Goal: Task Accomplishment & Management: Manage account settings

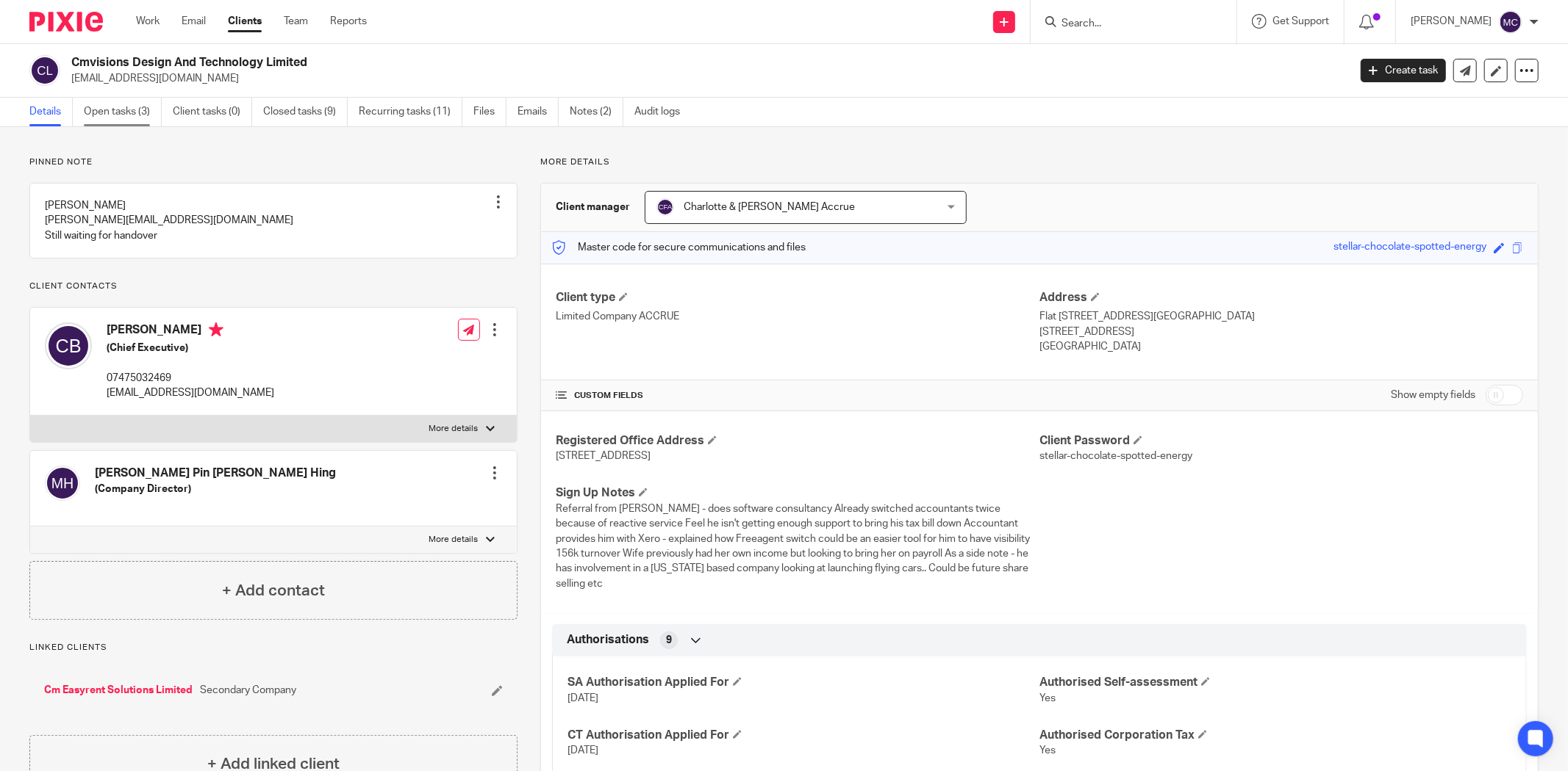
click at [129, 111] on link "Open tasks (3)" at bounding box center [122, 113] width 78 height 29
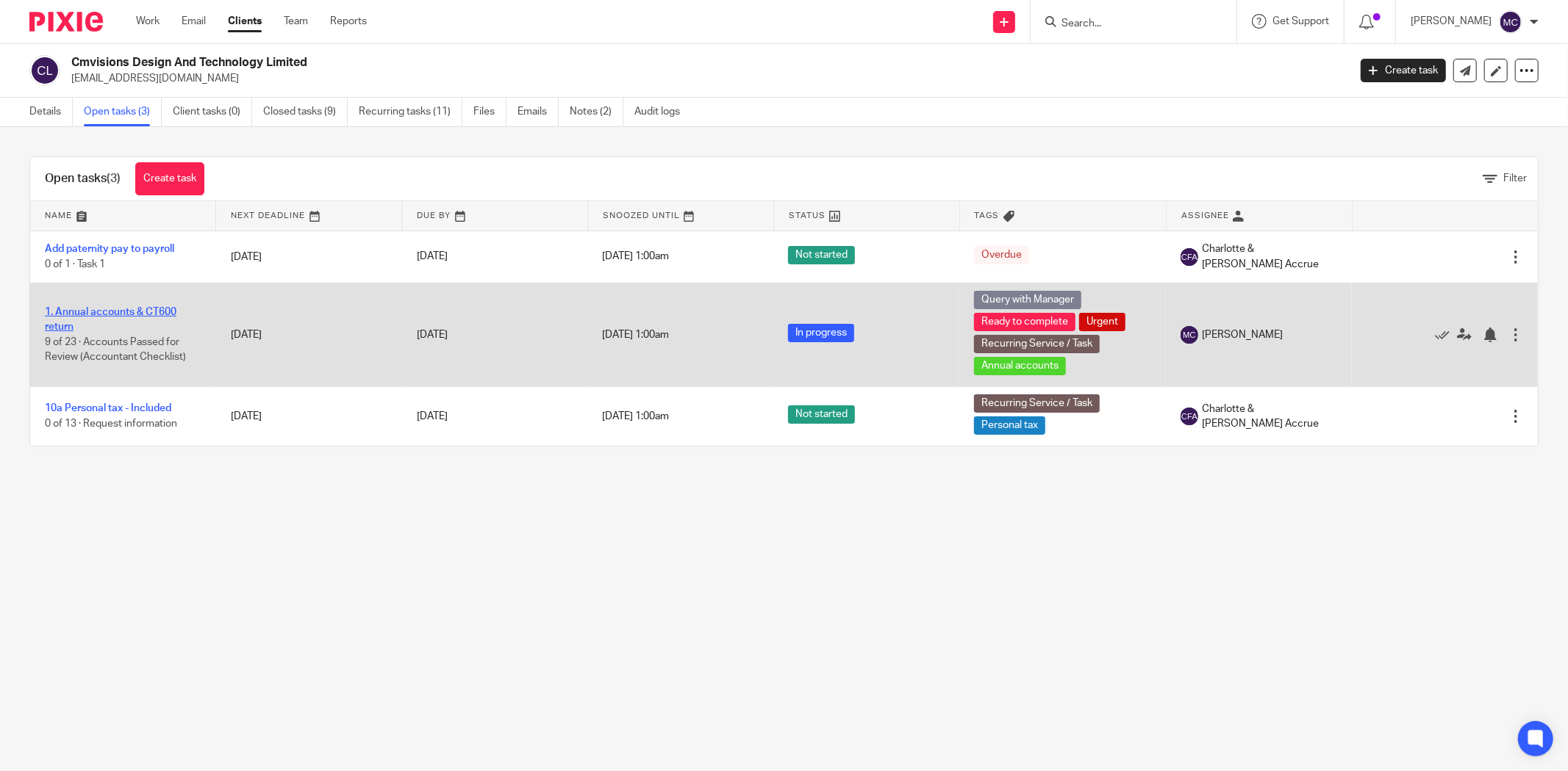
click at [120, 311] on link "1. Annual accounts & CT600 return" at bounding box center [111, 320] width 132 height 25
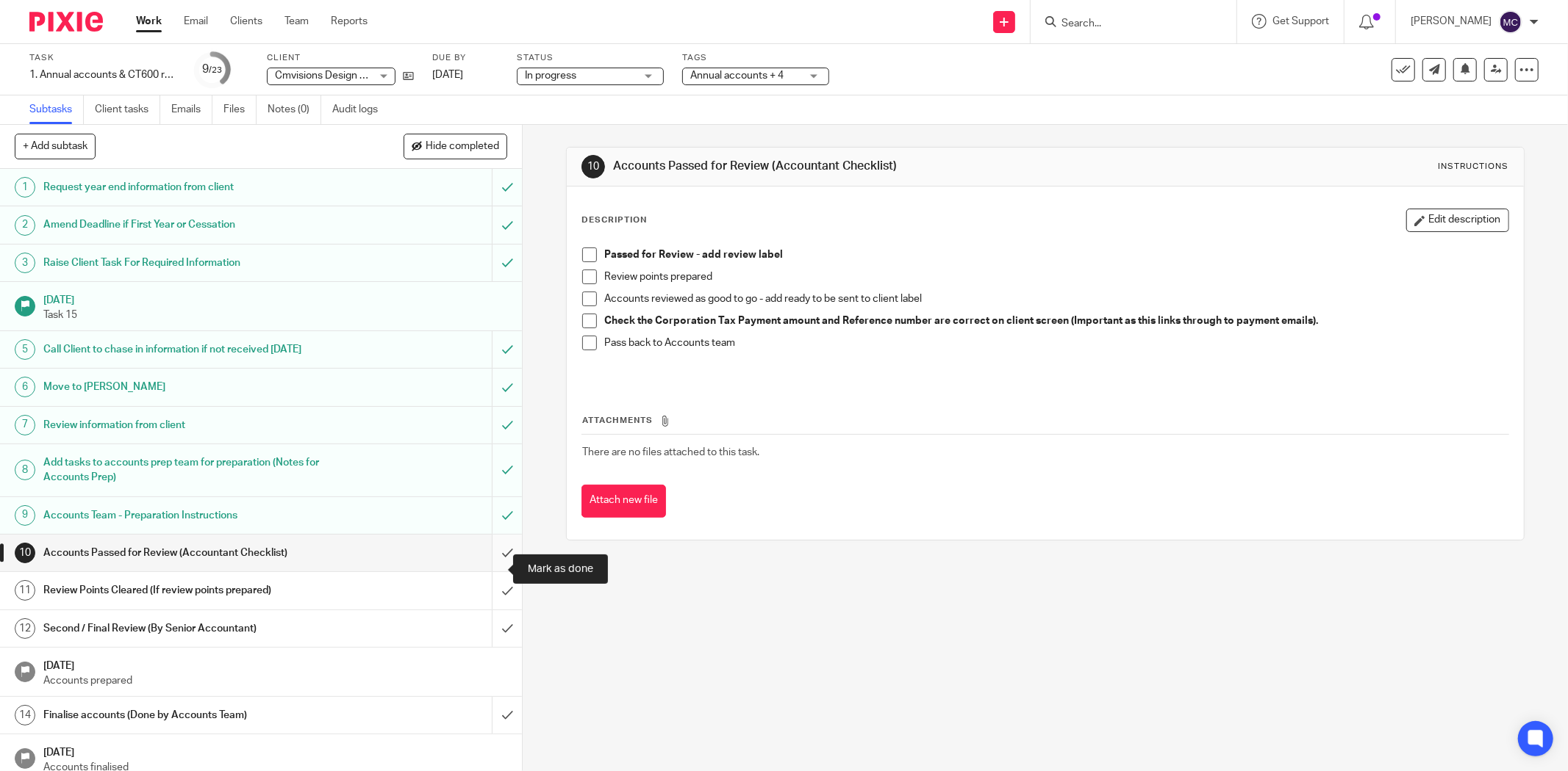
click at [482, 570] on input "submit" at bounding box center [261, 553] width 522 height 37
click at [481, 603] on input "submit" at bounding box center [261, 591] width 522 height 37
click at [475, 635] on input "submit" at bounding box center [261, 629] width 522 height 37
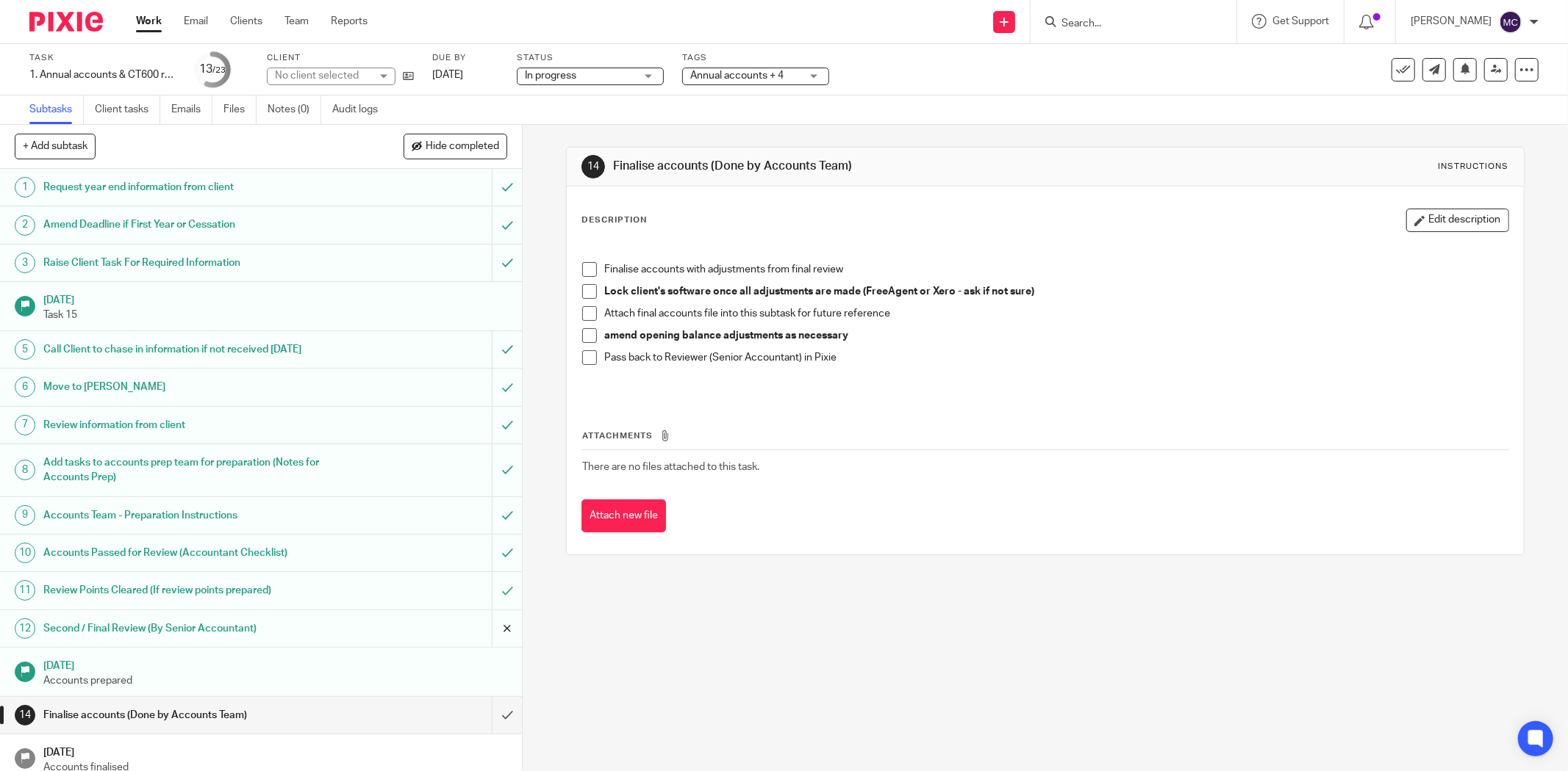
click at [482, 647] on input "submit" at bounding box center [261, 629] width 522 height 37
click at [498, 608] on input "submit" at bounding box center [261, 591] width 522 height 37
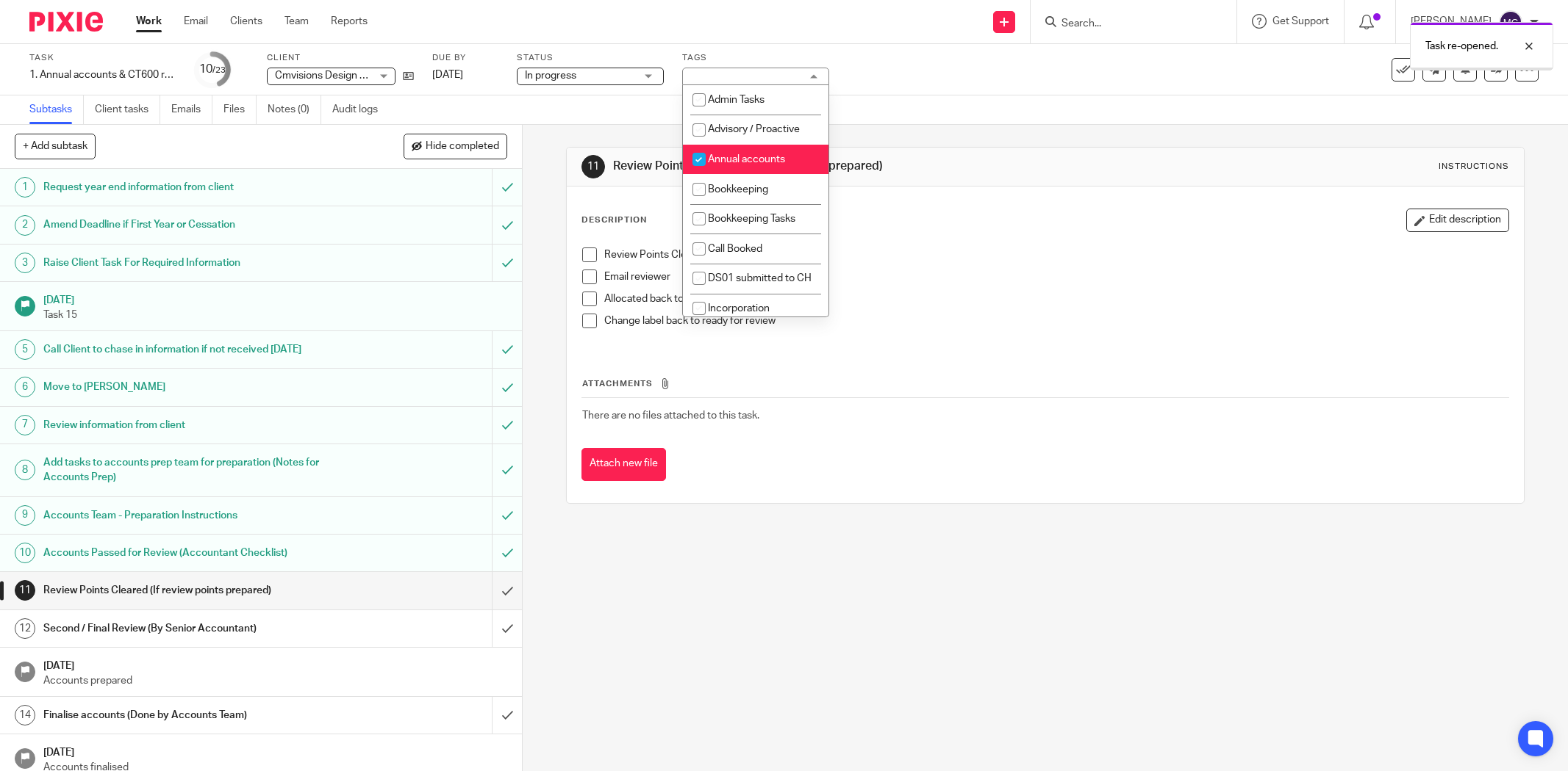
click at [782, 76] on div "Annual accounts + 4" at bounding box center [755, 76] width 147 height 17
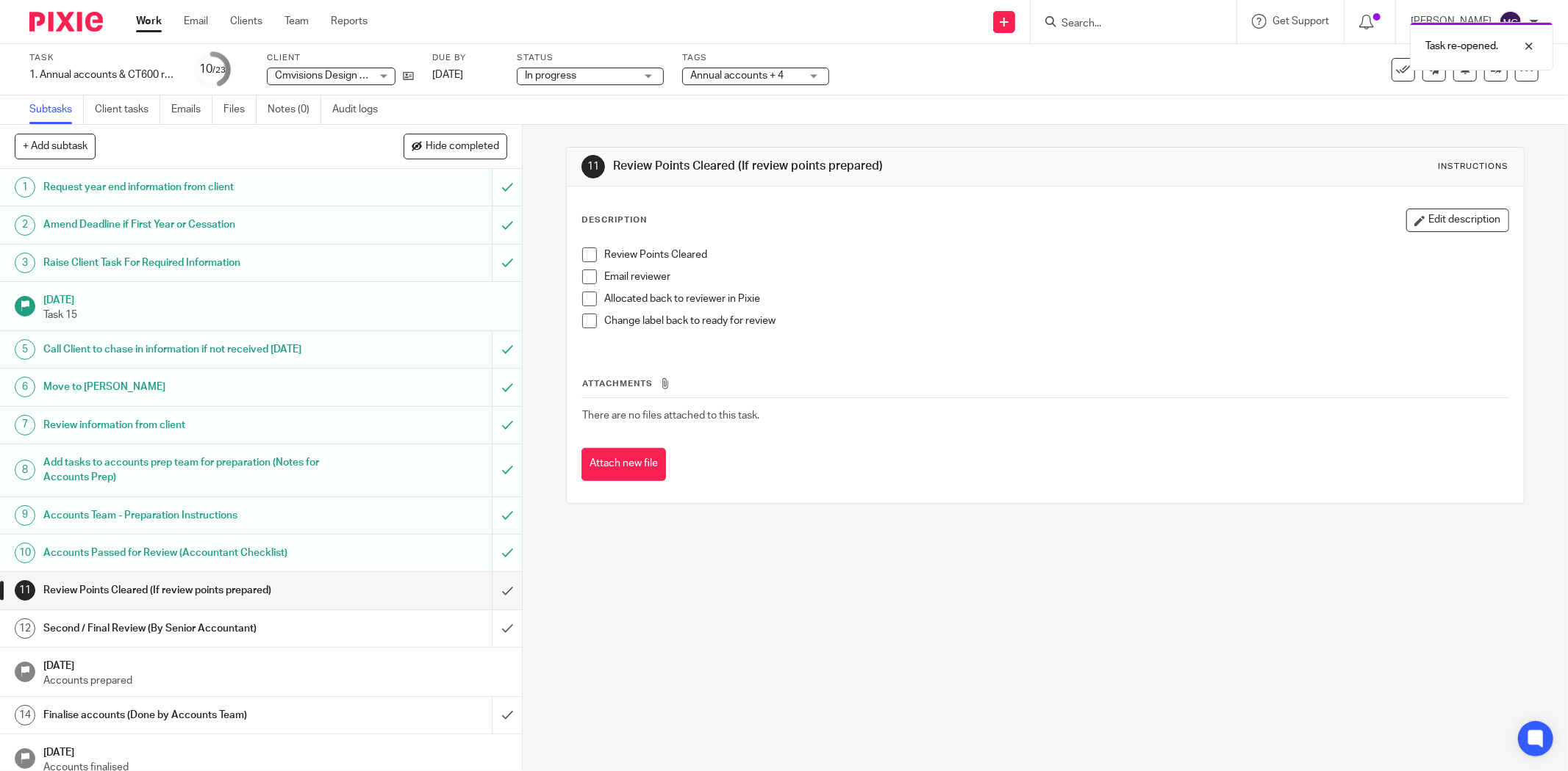
click at [779, 78] on span "Annual accounts + 4" at bounding box center [737, 75] width 93 height 11
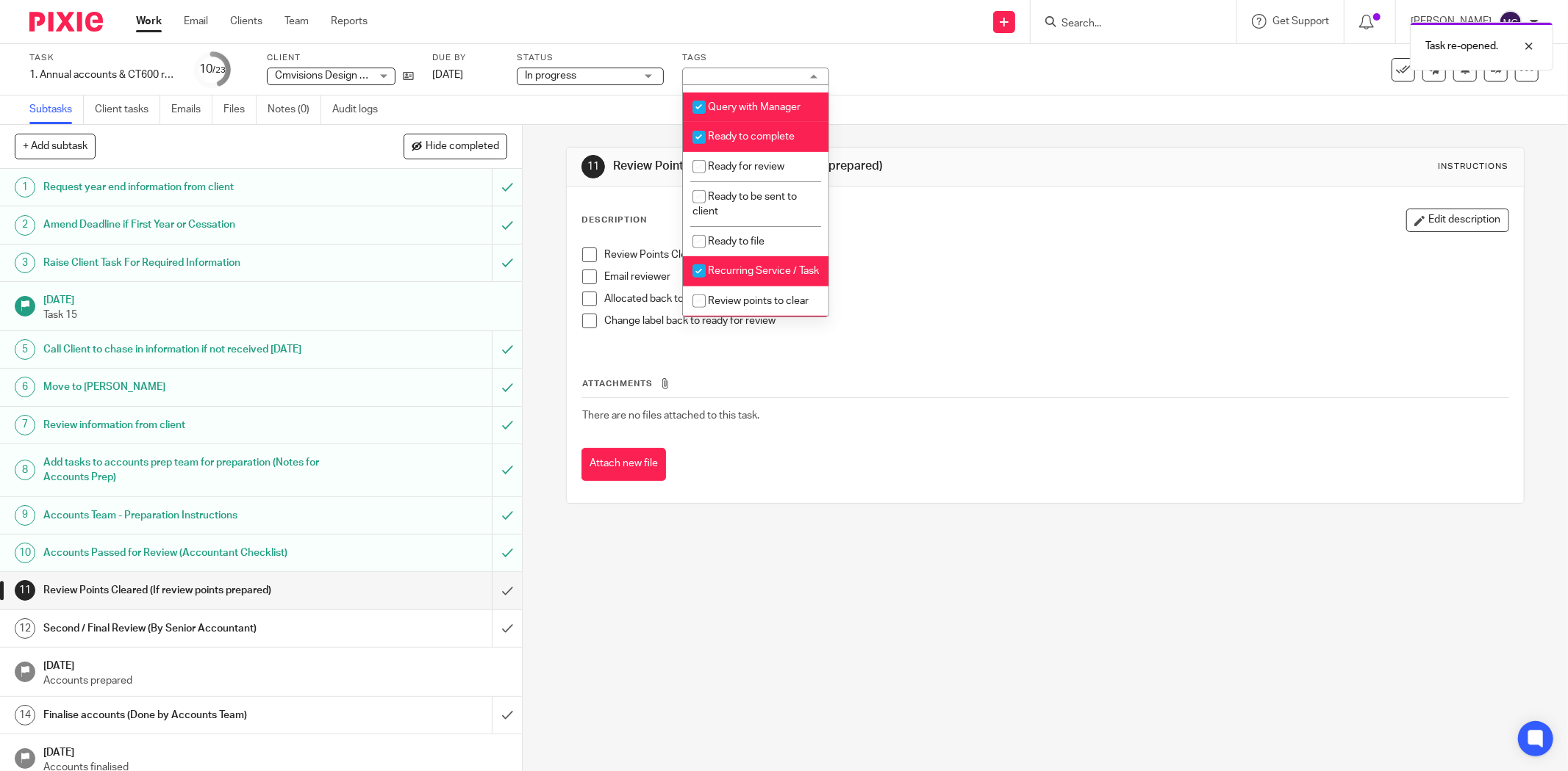
scroll to position [489, 0]
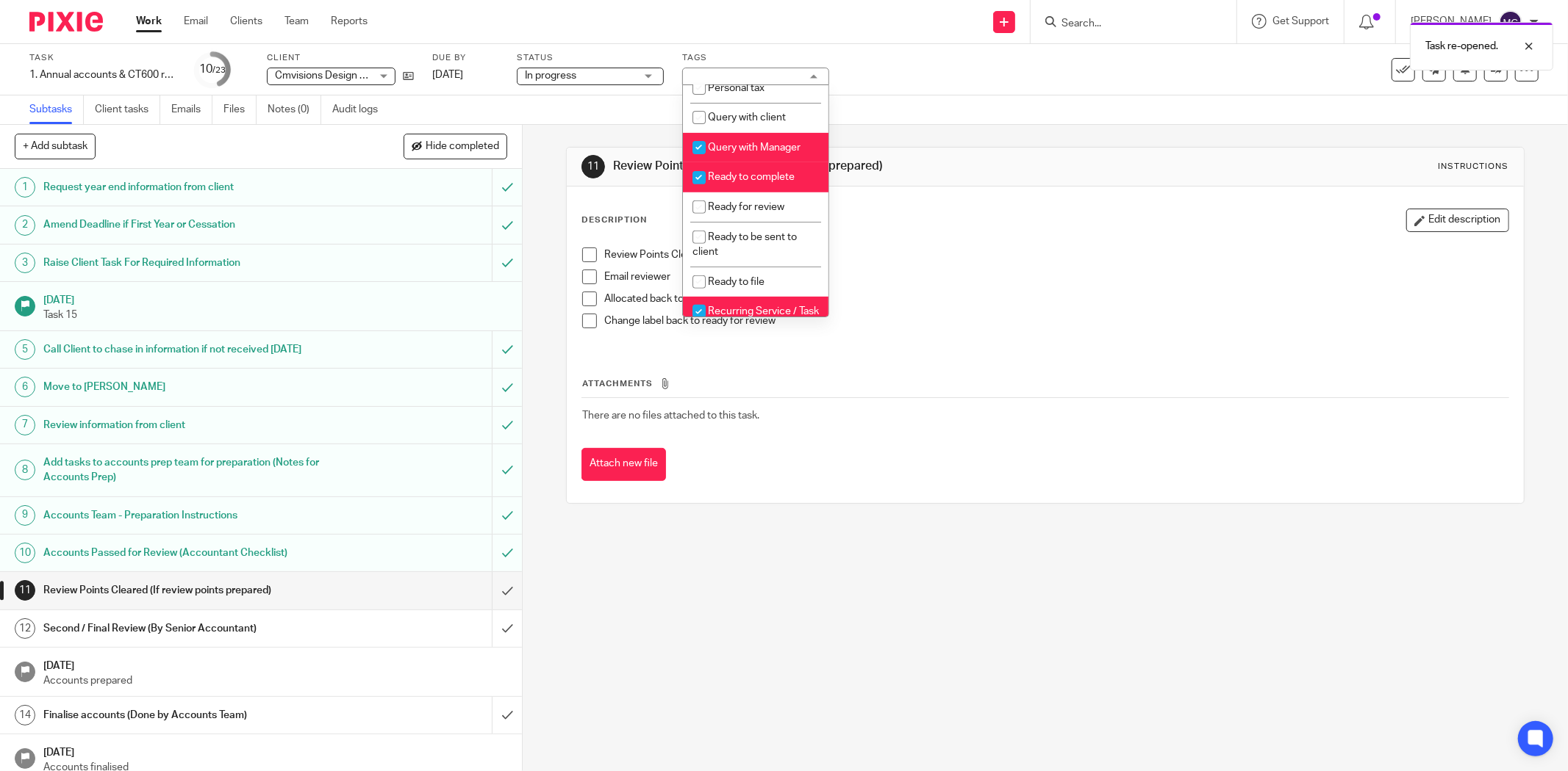
click at [746, 182] on span "Ready to complete" at bounding box center [751, 177] width 87 height 11
checkbox input "false"
click at [749, 153] on span "Query with Manager" at bounding box center [754, 147] width 92 height 11
checkbox input "false"
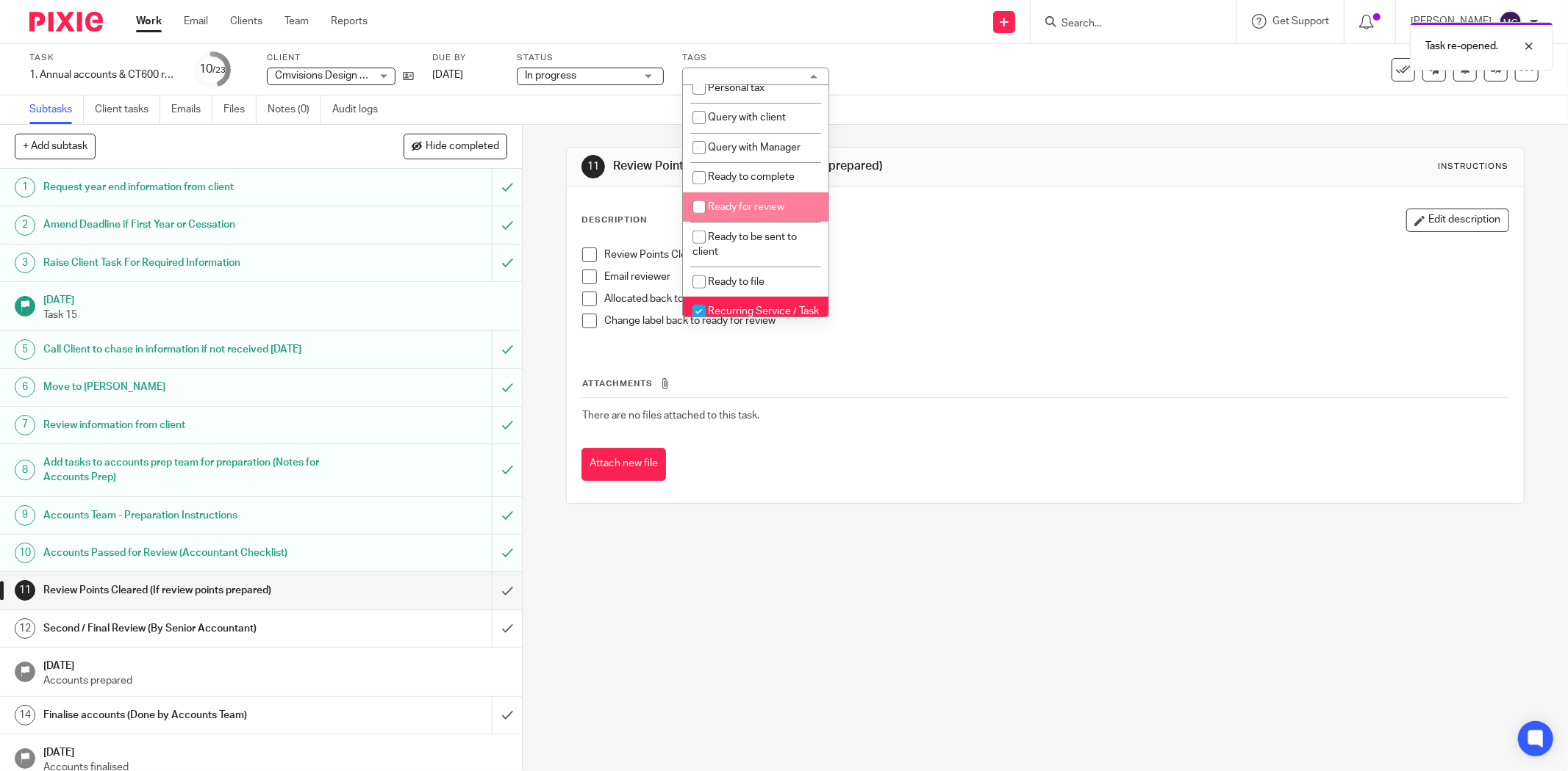
click at [749, 213] on span "Ready for review" at bounding box center [745, 207] width 76 height 11
checkbox input "true"
click at [1069, 298] on p "Allocated back to reviewer in Pixie" at bounding box center [1056, 298] width 904 height 14
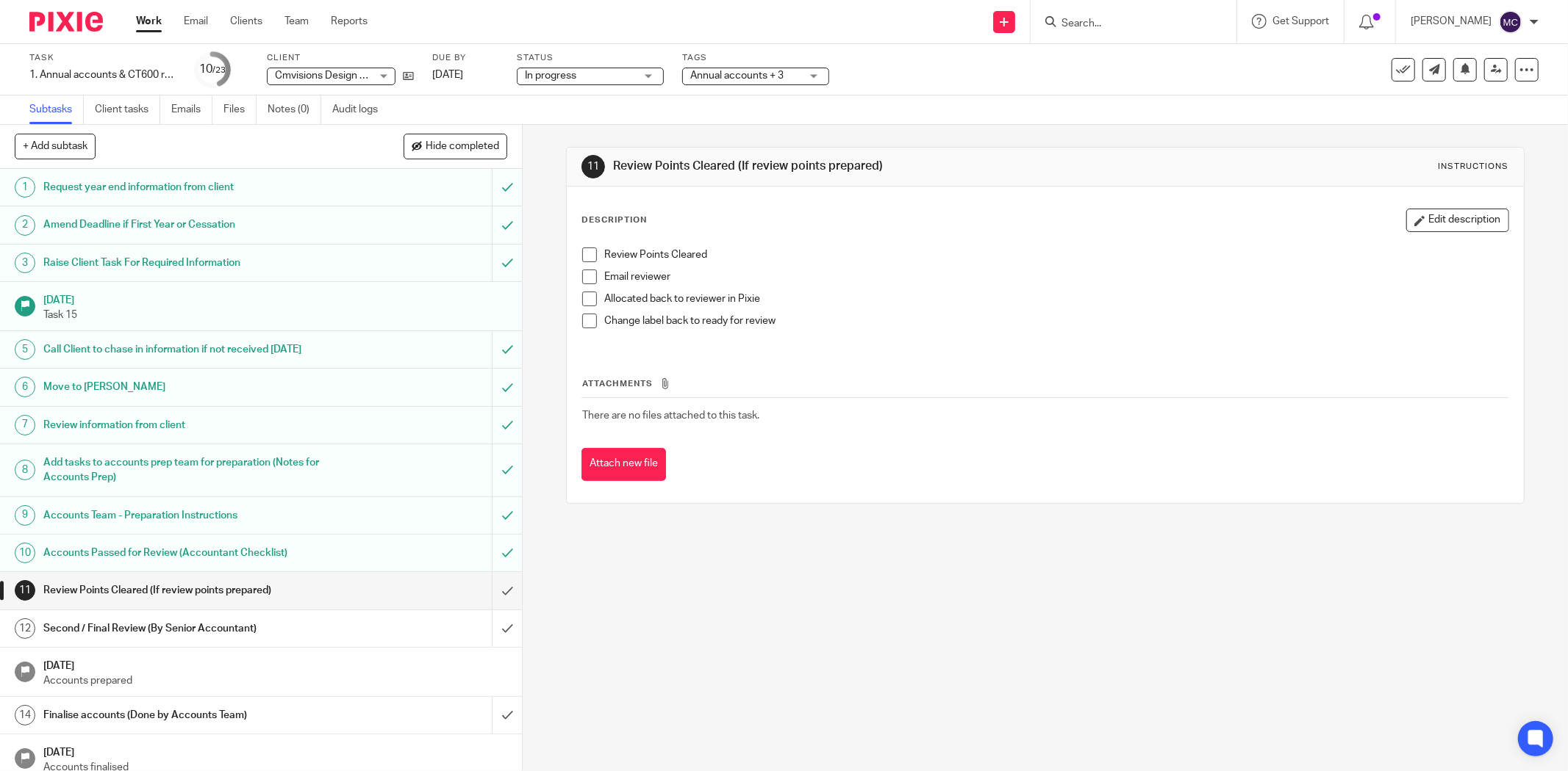
click at [157, 23] on link "Work" at bounding box center [148, 21] width 26 height 14
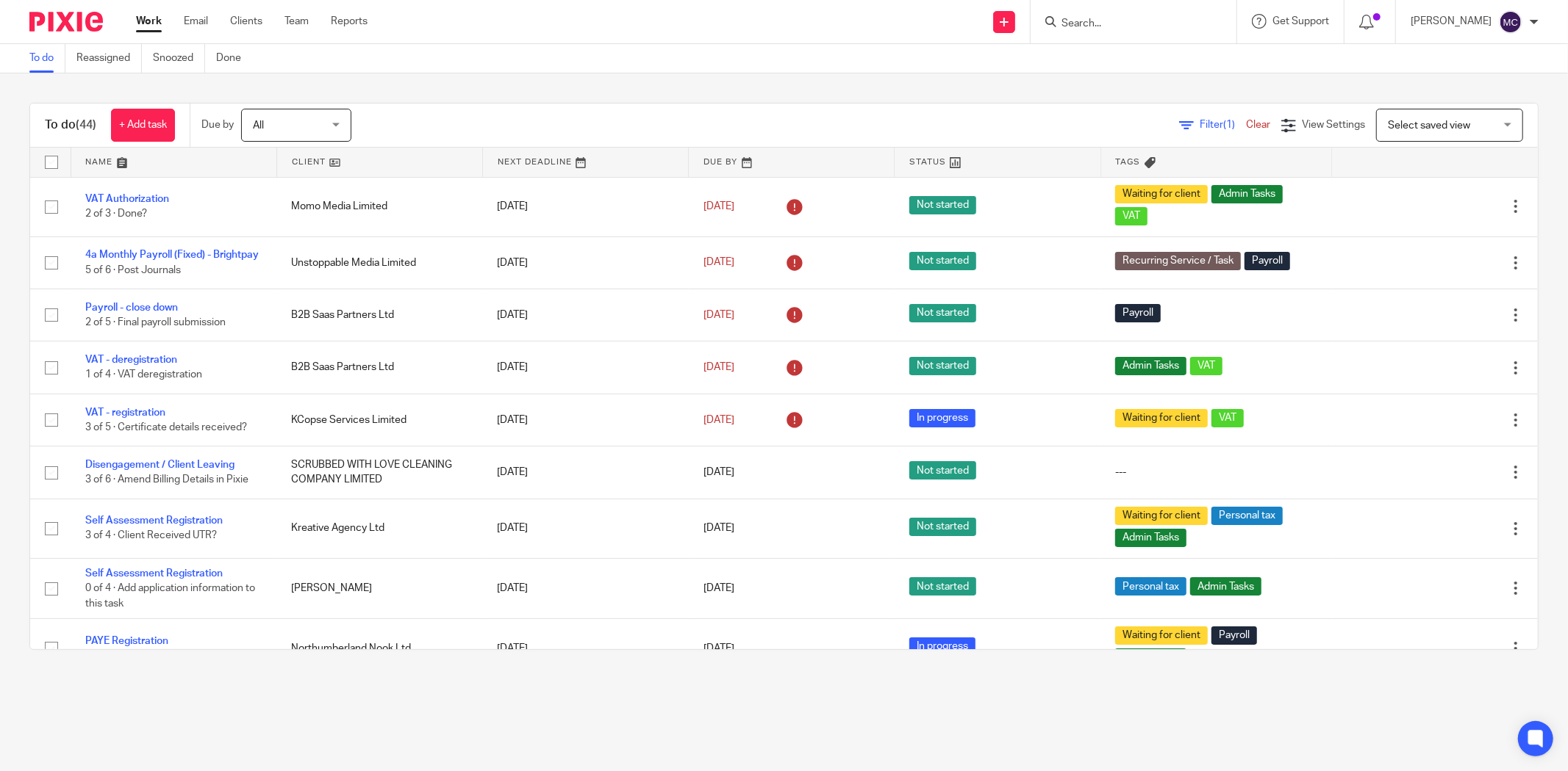
click at [1075, 13] on form at bounding box center [1137, 21] width 157 height 18
click at [1077, 20] on input "Search" at bounding box center [1125, 24] width 132 height 13
type input "fmb"
click at [1123, 62] on link at bounding box center [1189, 63] width 264 height 34
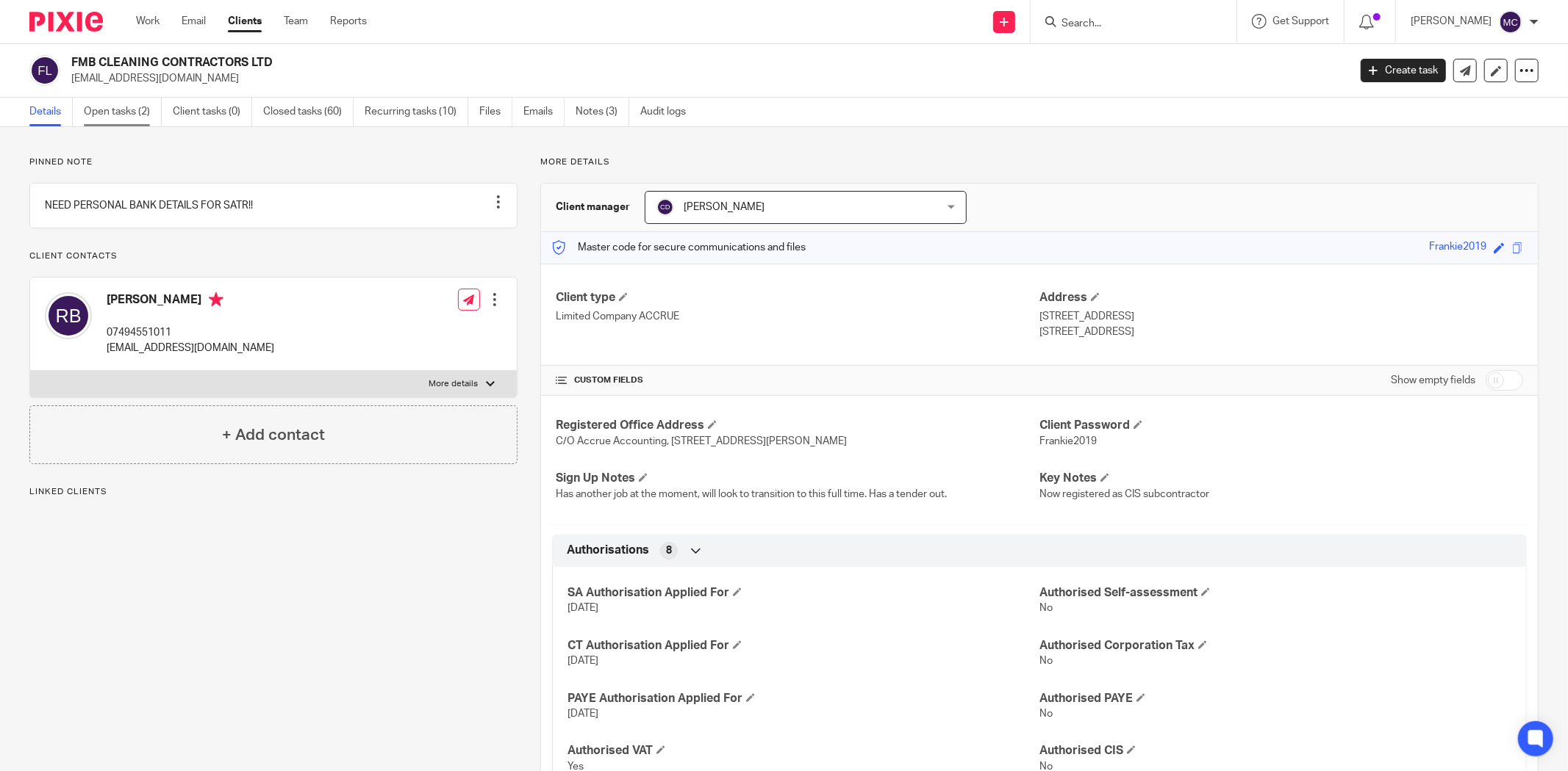
click at [114, 114] on link "Open tasks (2)" at bounding box center [122, 113] width 78 height 29
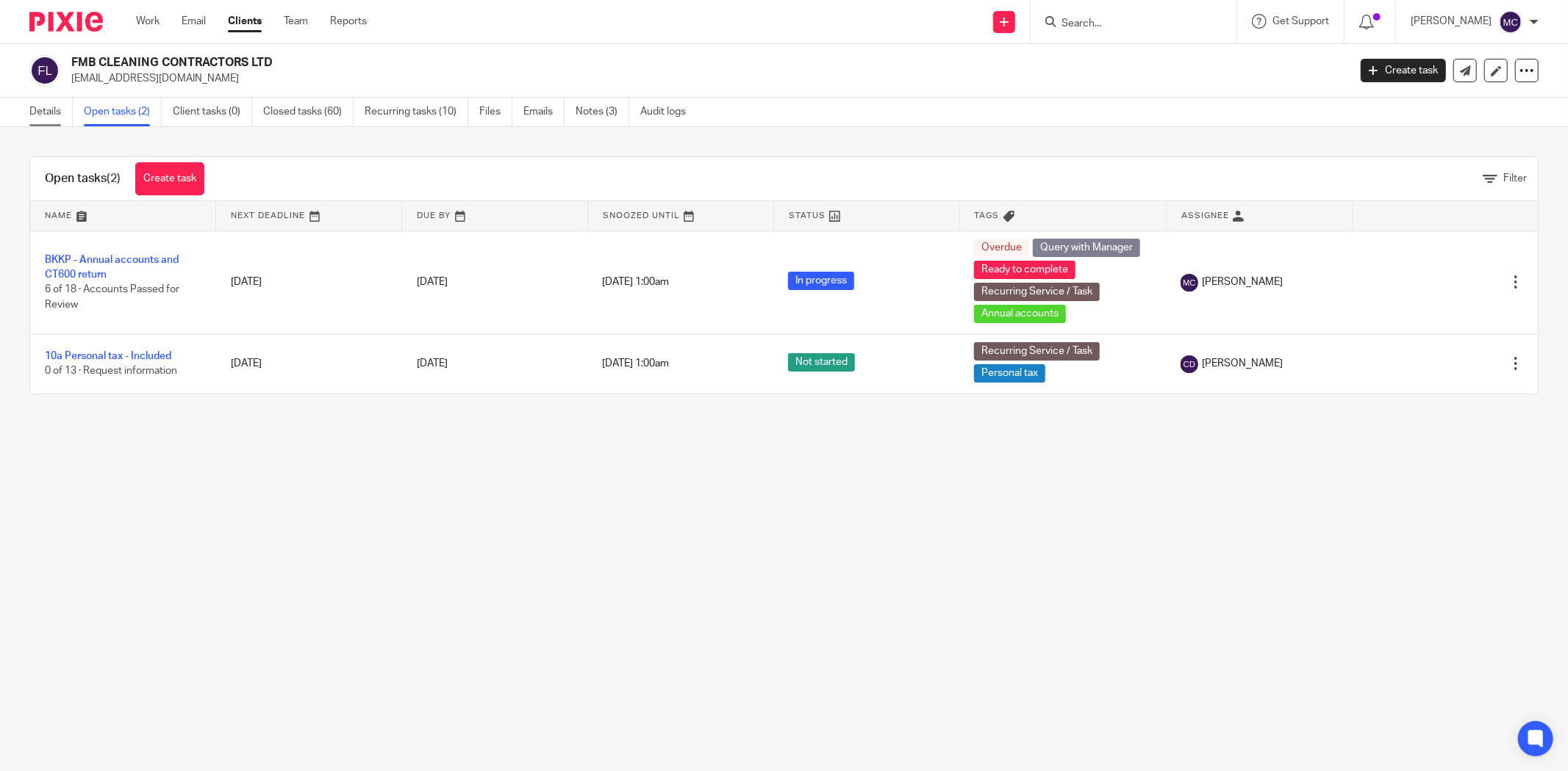
click at [44, 112] on link "Details" at bounding box center [51, 113] width 43 height 29
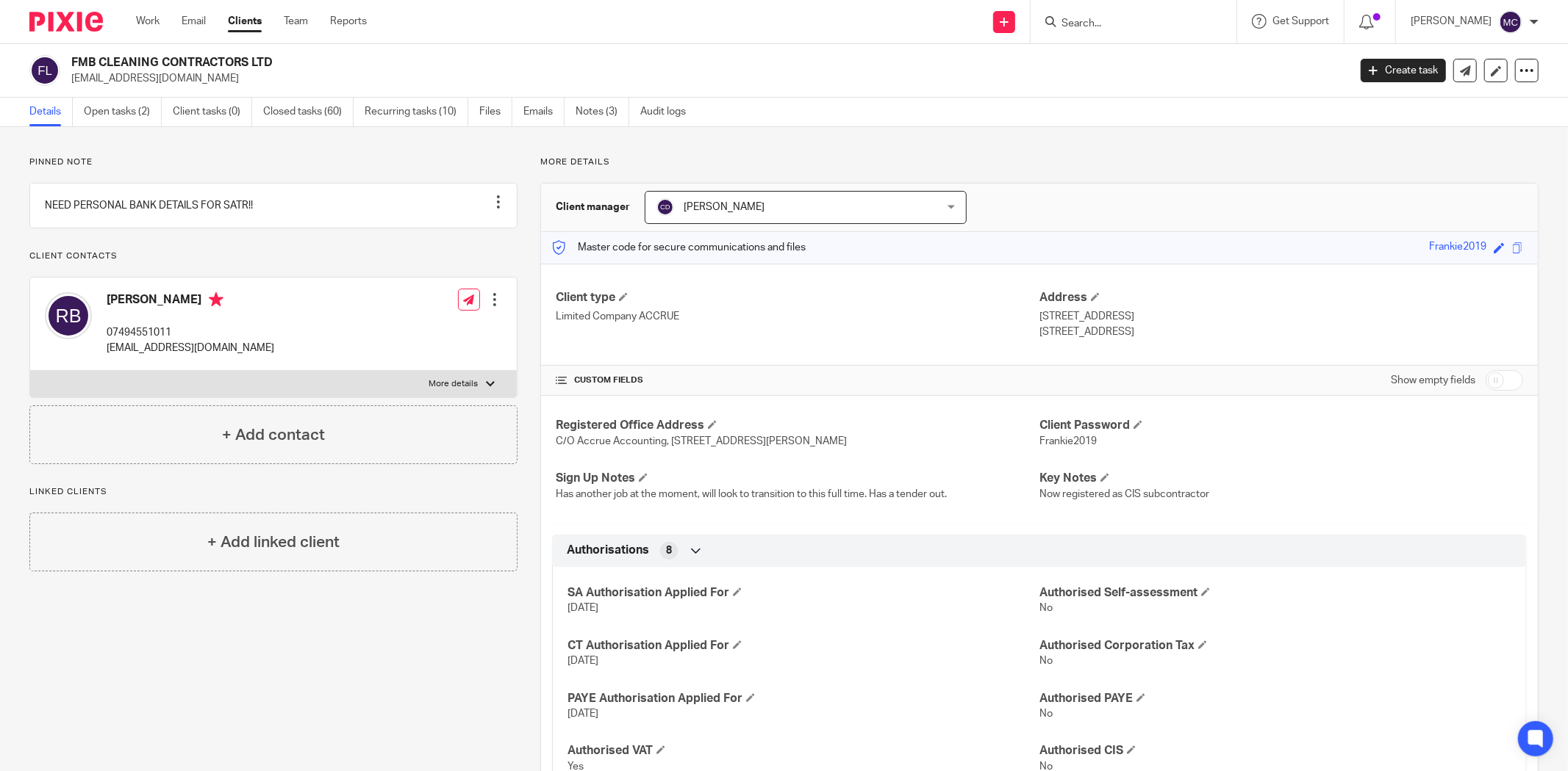
click at [119, 93] on div "FMB CLEANING CONTRACTORS LTD fmbcleaning@outlook.com Create task Update from Co…" at bounding box center [784, 71] width 1568 height 54
click at [121, 99] on link "Open tasks (2)" at bounding box center [122, 113] width 78 height 29
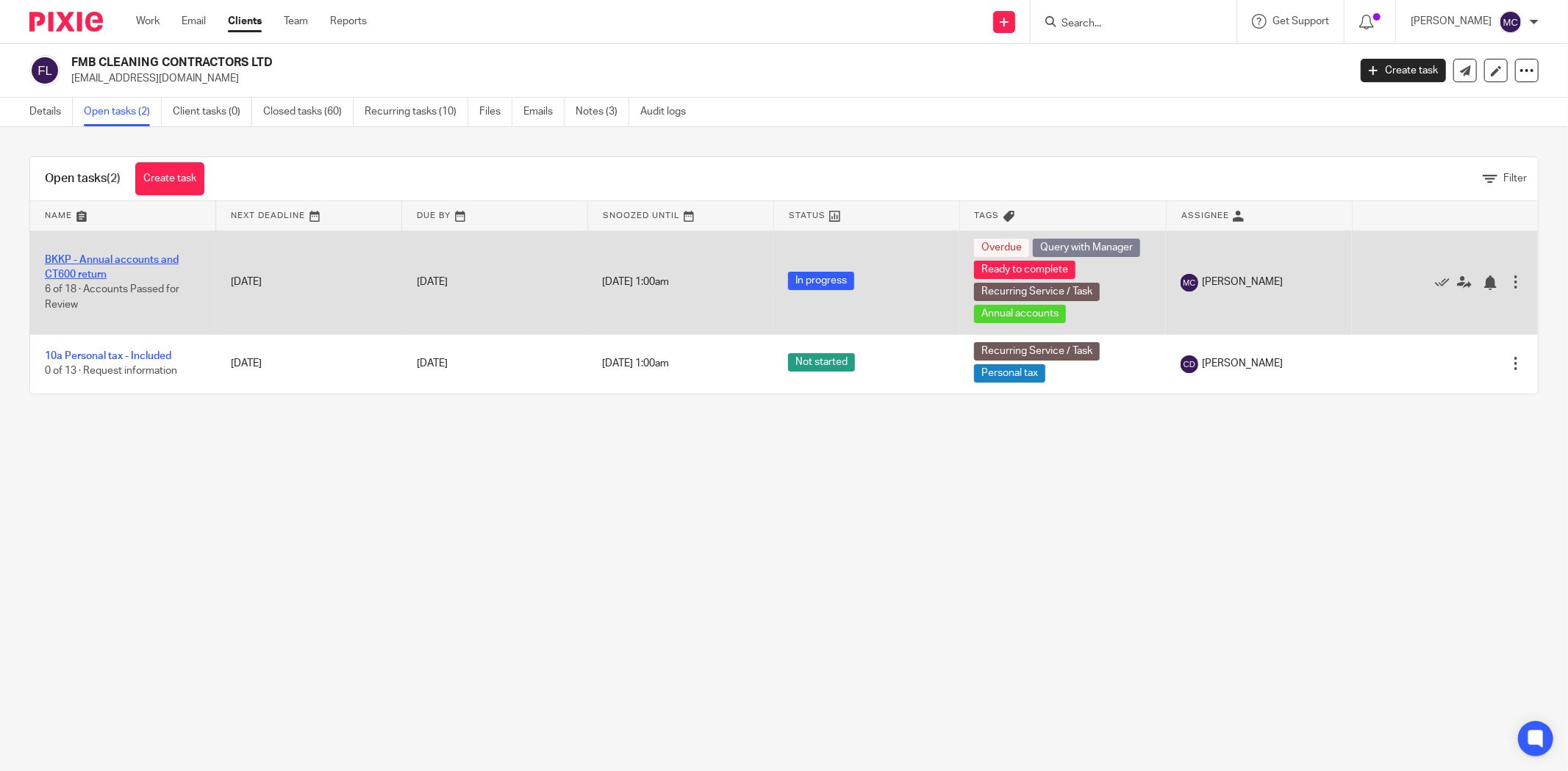
click at [114, 262] on link "BKKP - Annual accounts and CT600 return" at bounding box center [112, 268] width 134 height 25
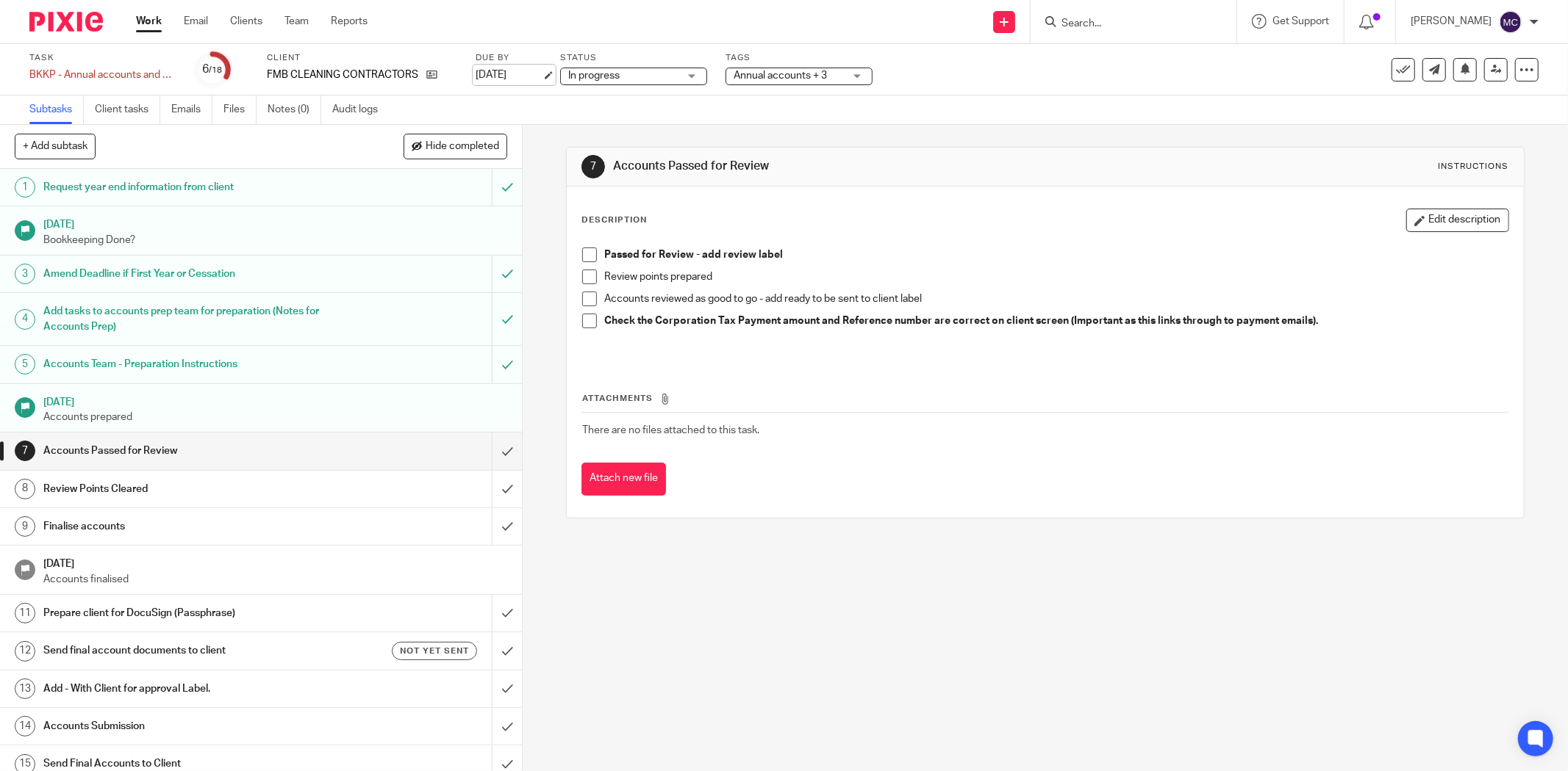
click at [510, 81] on link "[DATE]" at bounding box center [509, 75] width 66 height 15
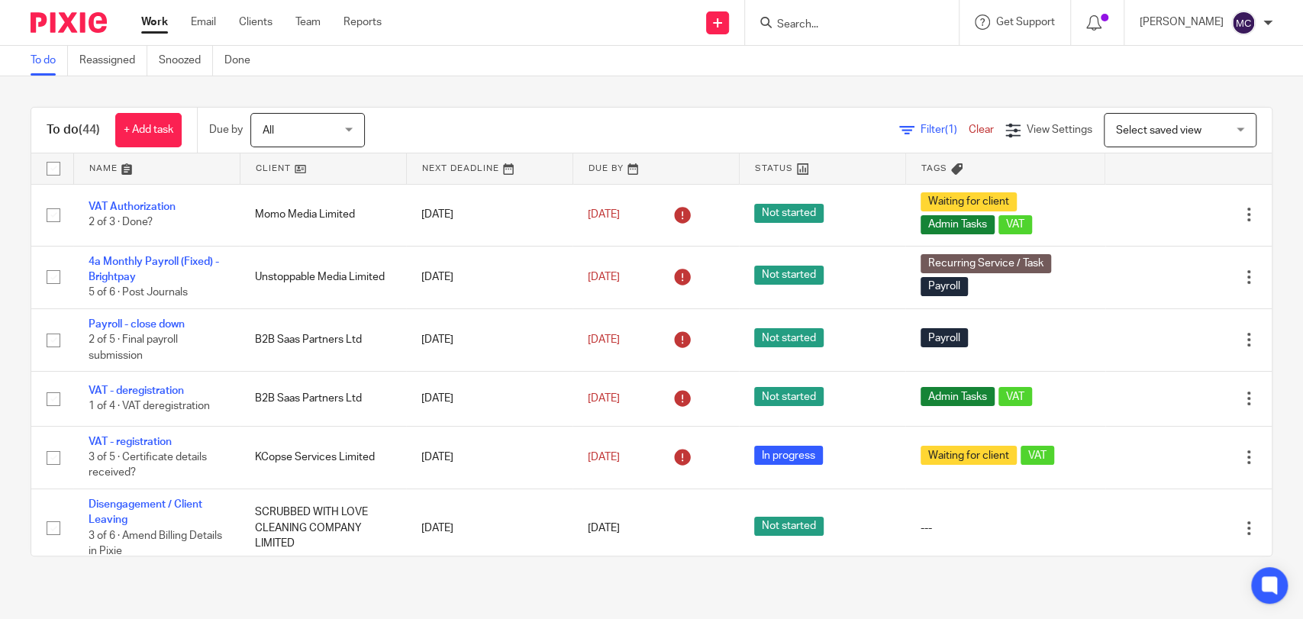
click at [812, 27] on input "Search" at bounding box center [843, 25] width 137 height 14
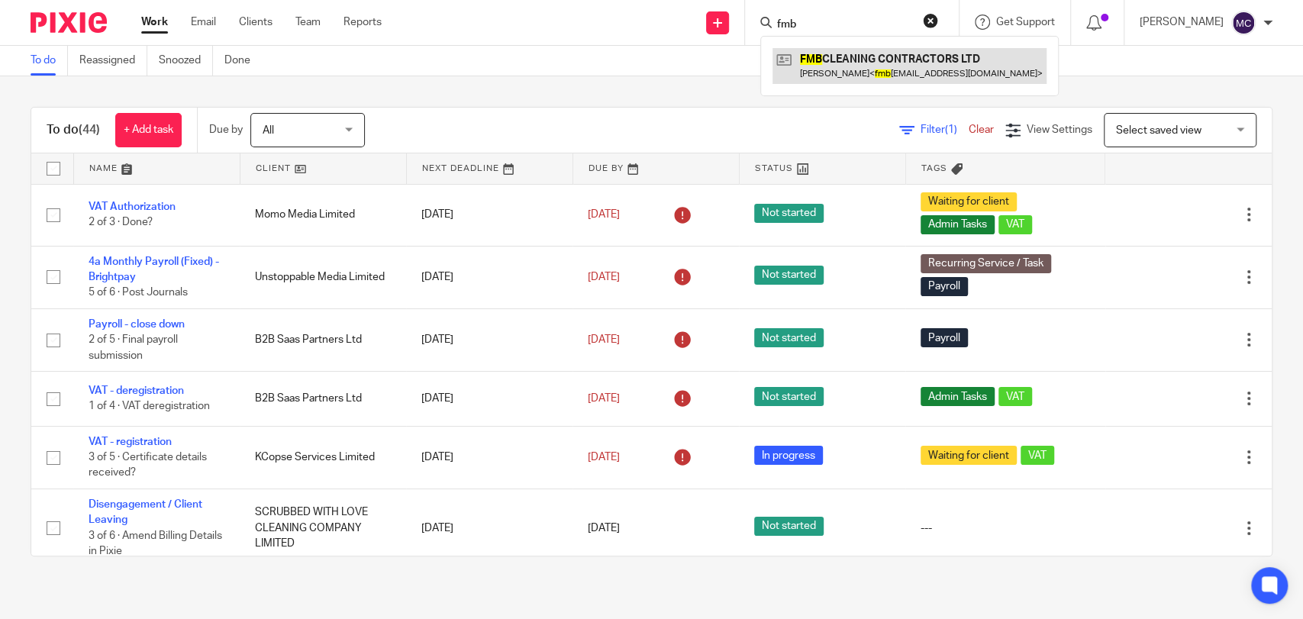
type input "fmb"
click at [823, 68] on link at bounding box center [909, 65] width 274 height 35
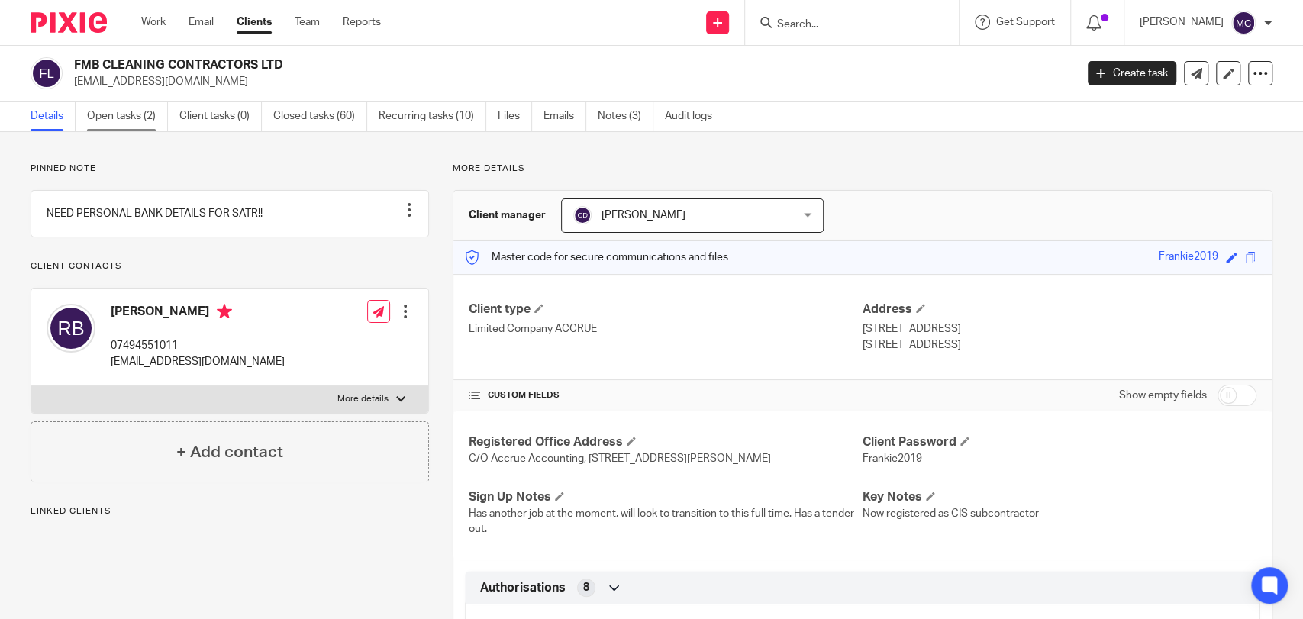
click at [106, 108] on link "Open tasks (2)" at bounding box center [127, 117] width 81 height 30
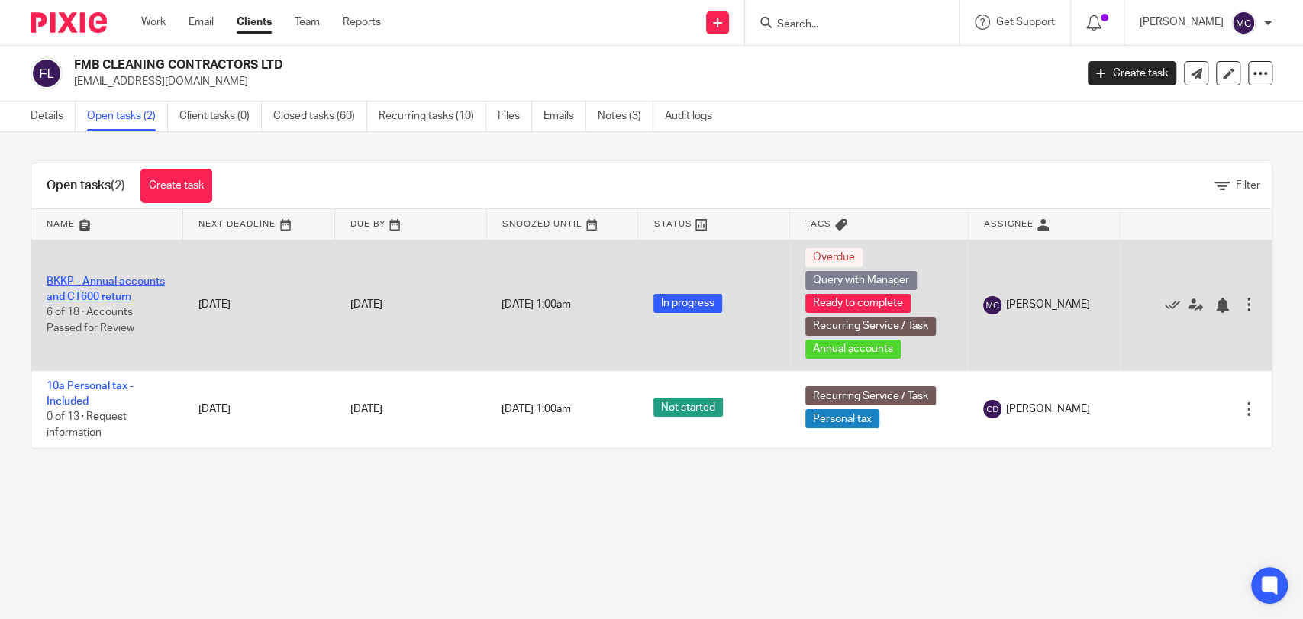
click at [79, 276] on link "BKKP - Annual accounts and CT600 return" at bounding box center [106, 289] width 118 height 26
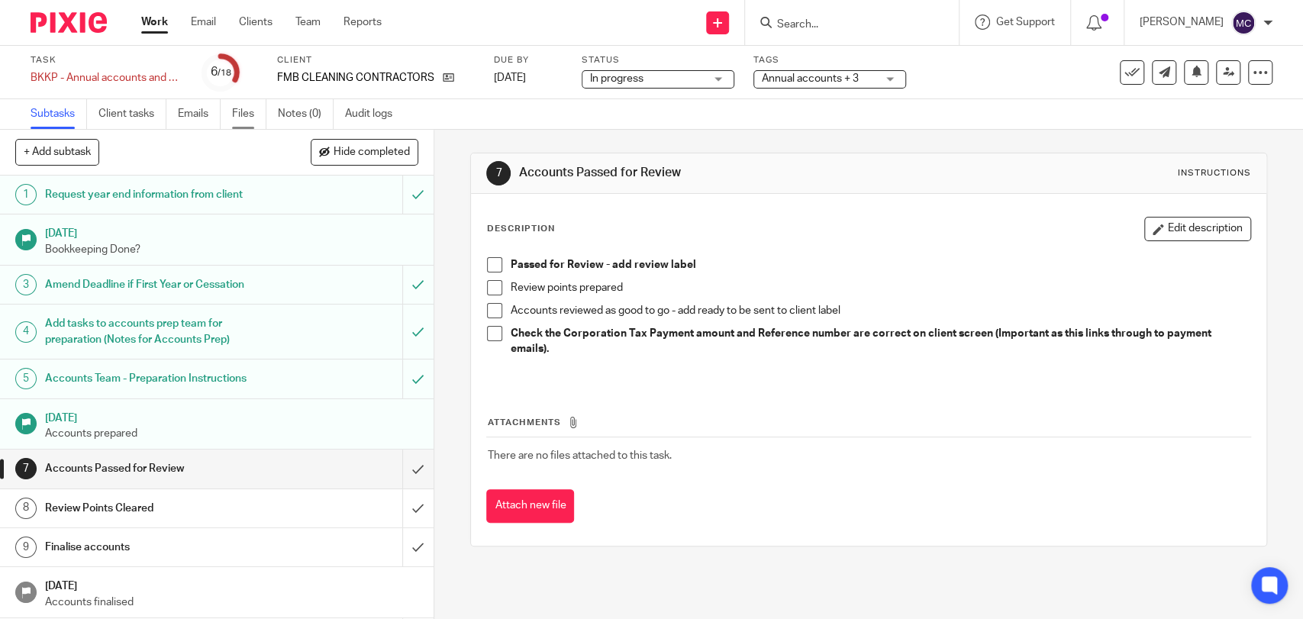
click at [235, 122] on link "Files" at bounding box center [249, 114] width 34 height 30
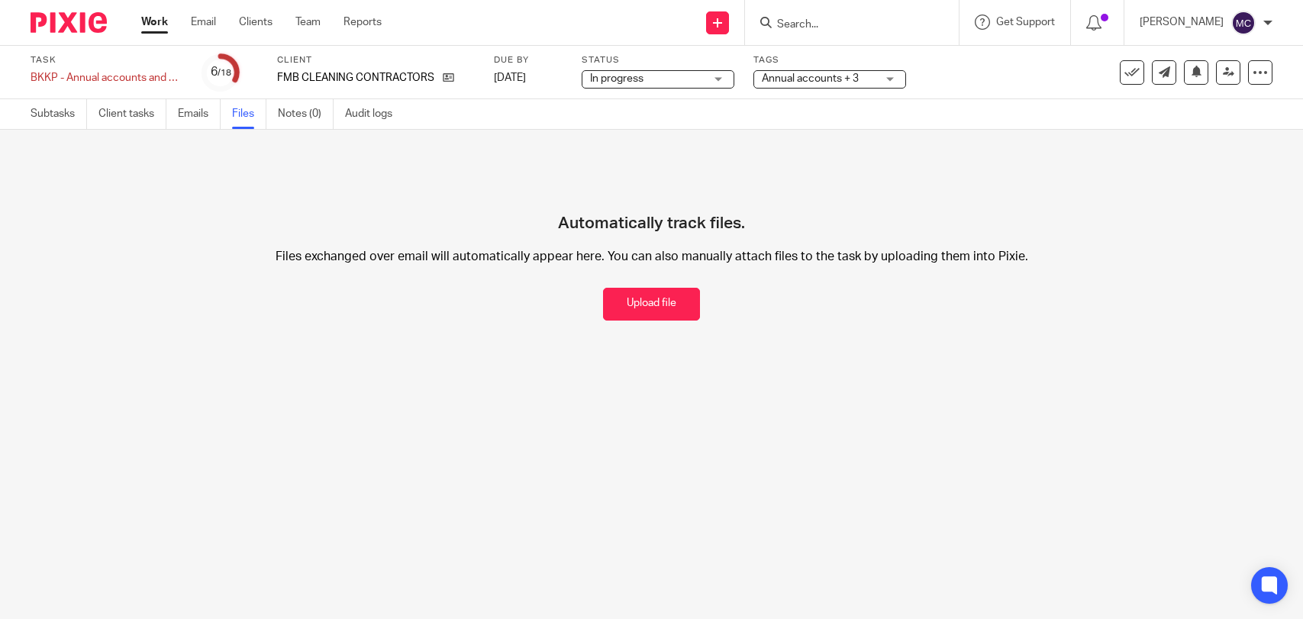
click at [451, 84] on link at bounding box center [444, 77] width 19 height 15
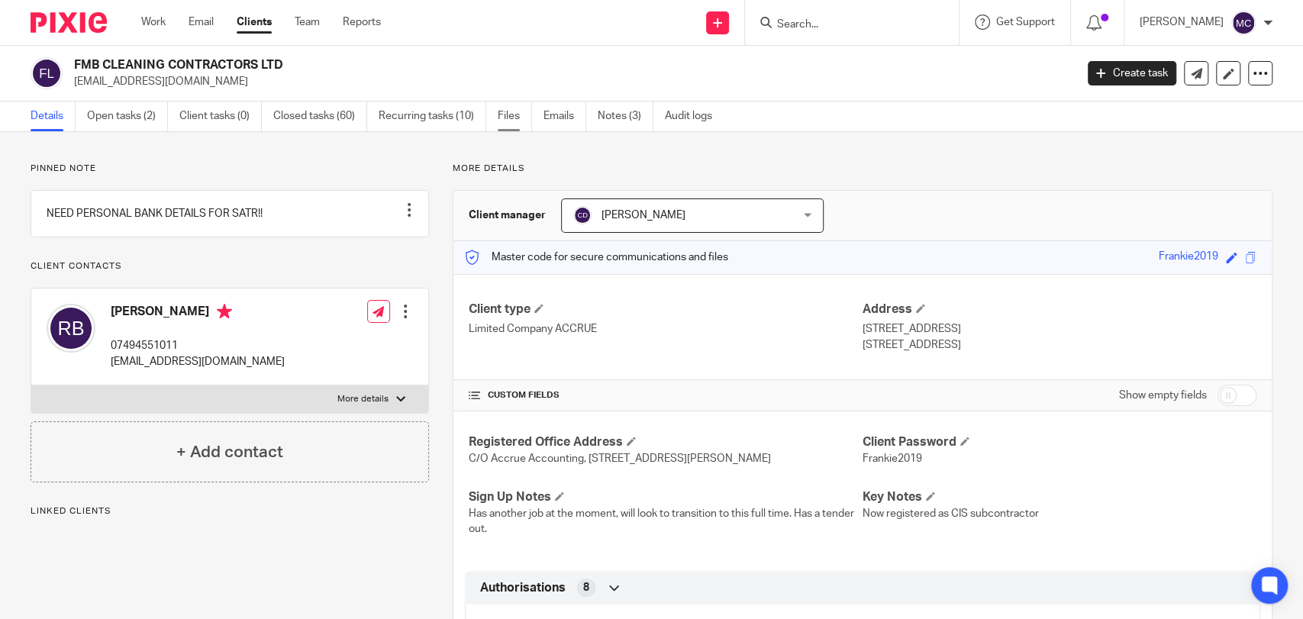
click at [514, 119] on link "Files" at bounding box center [515, 117] width 34 height 30
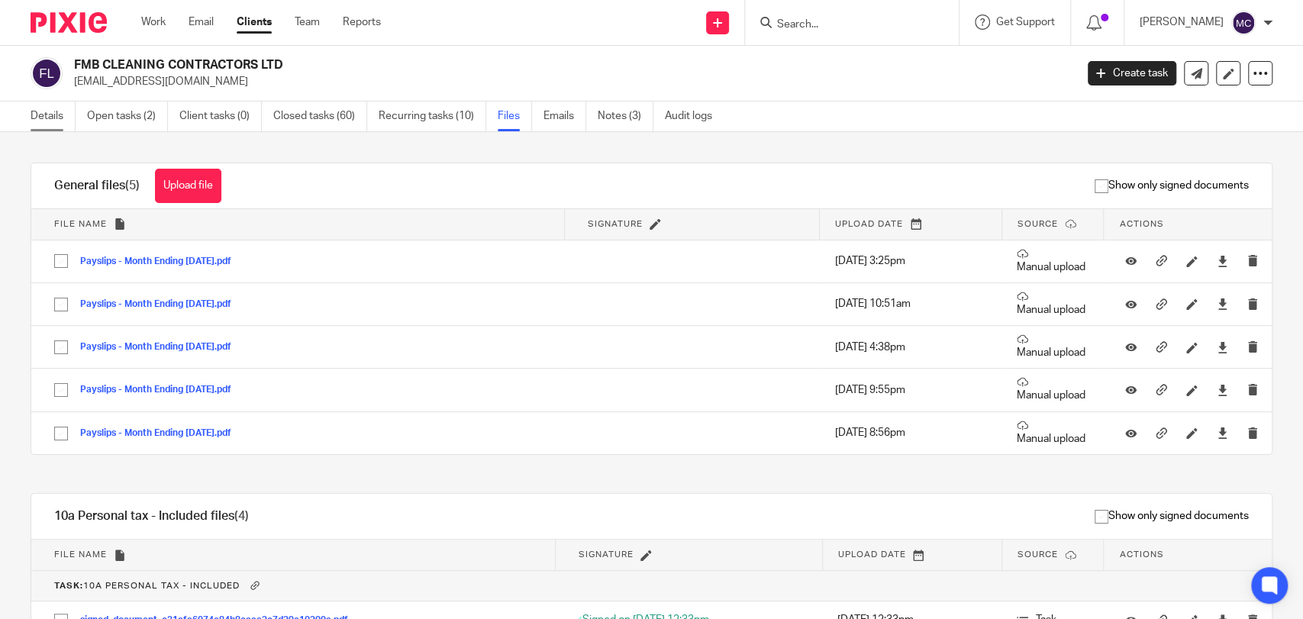
click at [40, 118] on link "Details" at bounding box center [53, 117] width 45 height 30
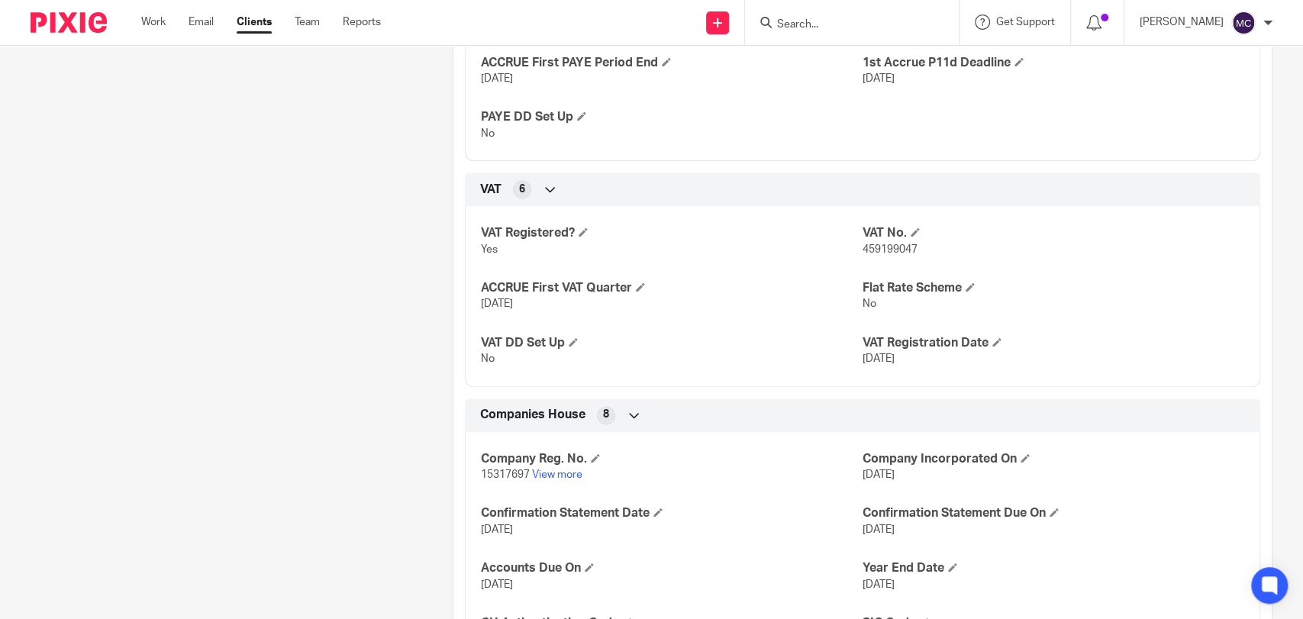
scroll to position [1356, 0]
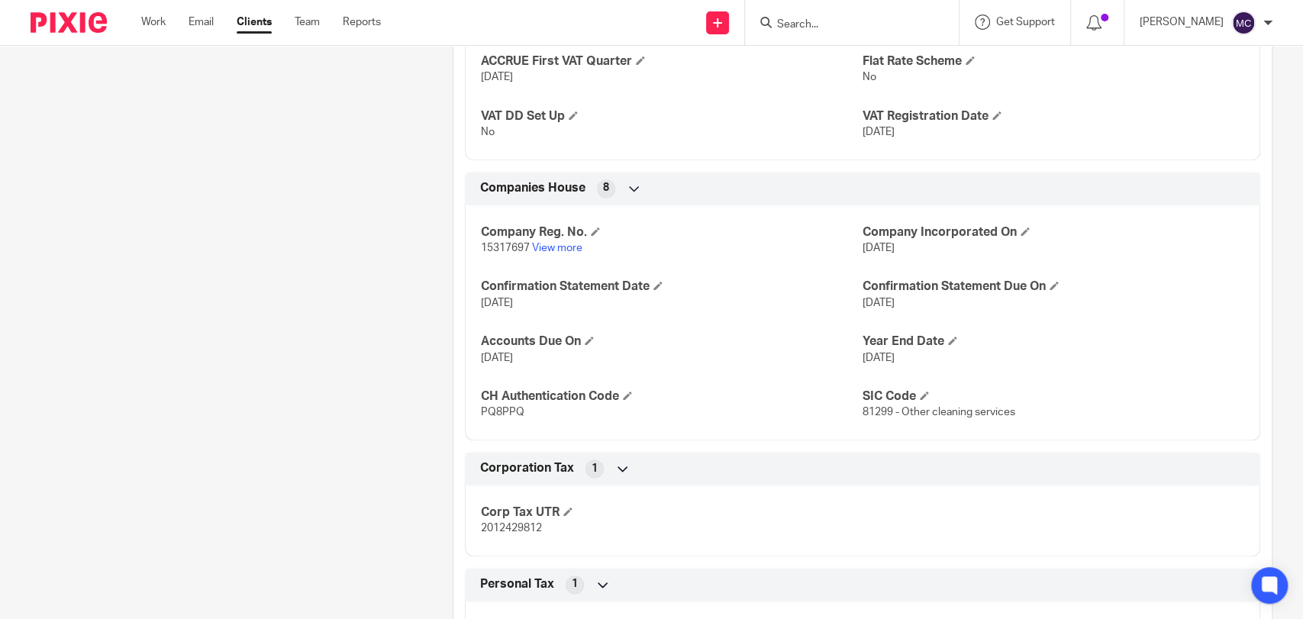
click at [501, 533] on span "2012429812" at bounding box center [511, 528] width 61 height 11
copy span "2012429812"
click at [494, 417] on span "PQ8PPQ" at bounding box center [503, 412] width 44 height 11
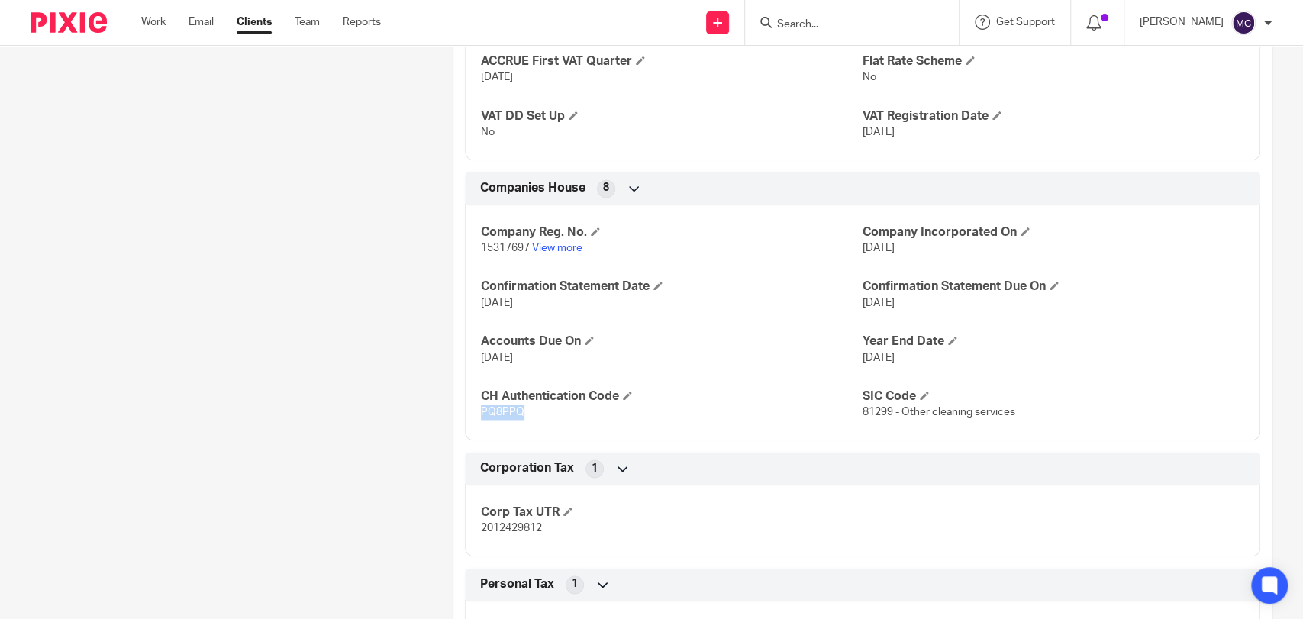
copy span "PQ8PPQ"
